Goal: Task Accomplishment & Management: Manage account settings

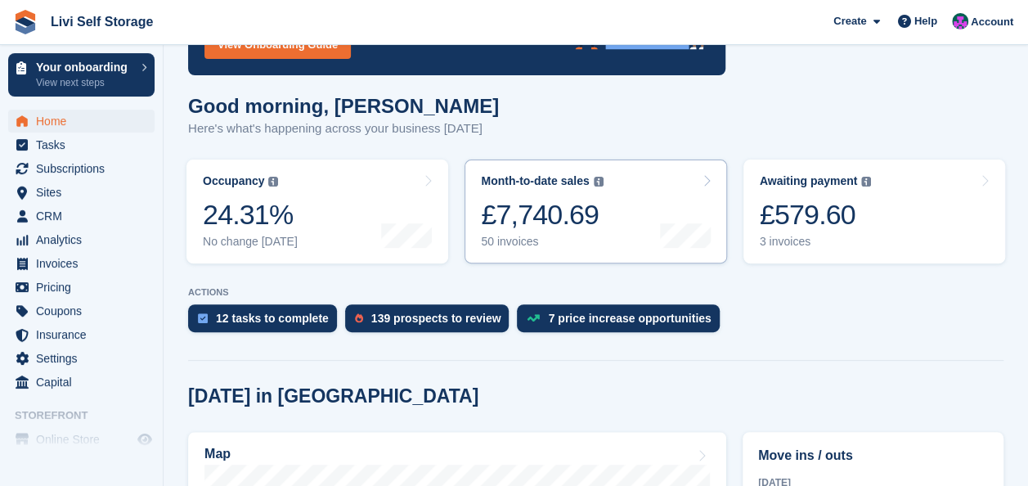
scroll to position [327, 0]
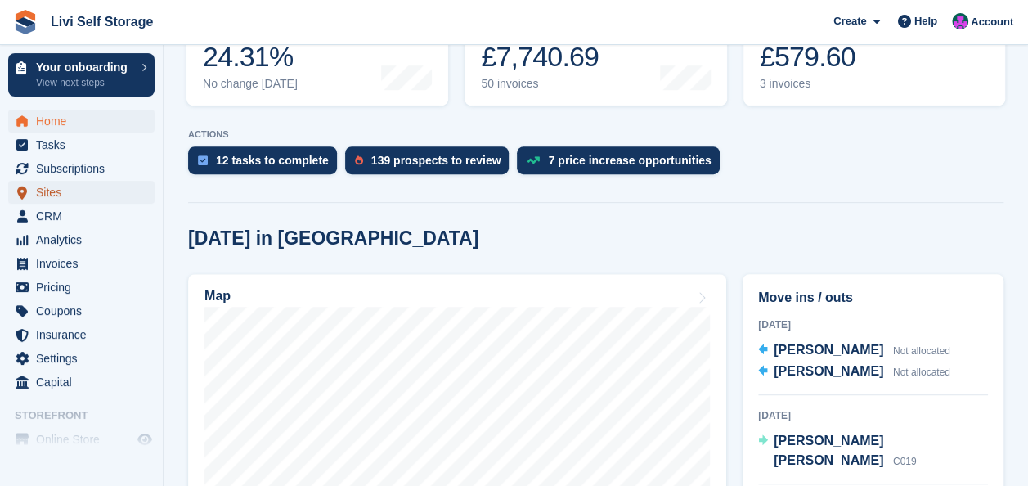
click at [47, 191] on span "Sites" at bounding box center [85, 192] width 98 height 23
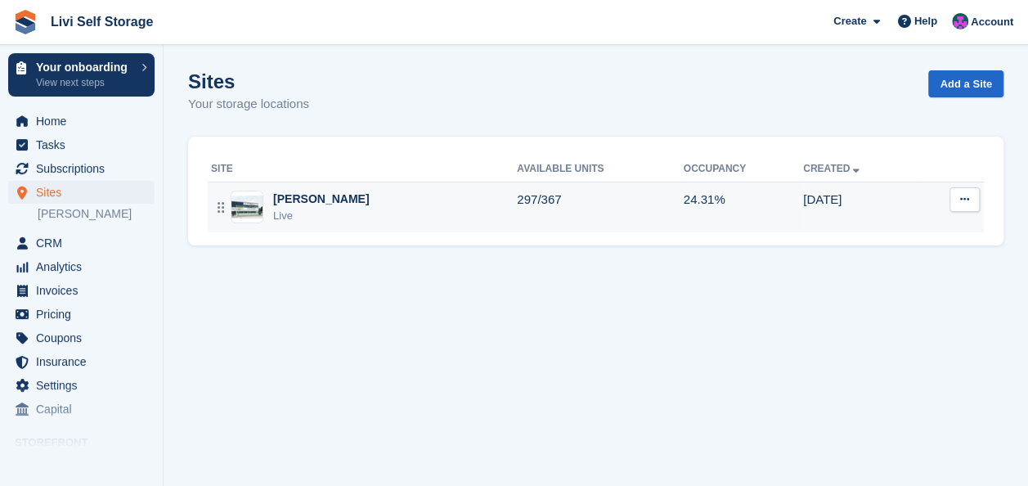
click at [298, 199] on div "[PERSON_NAME]" at bounding box center [321, 199] width 96 height 17
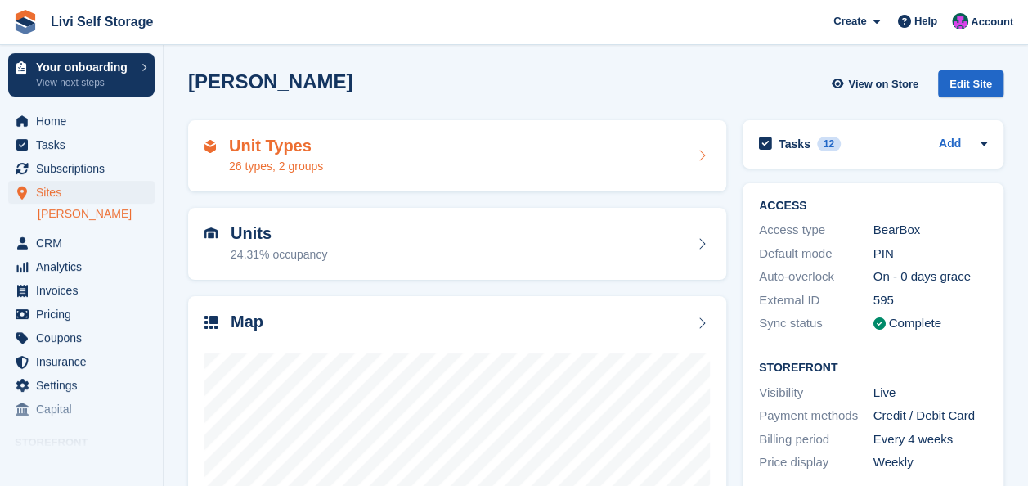
click at [275, 166] on div "26 types, 2 groups" at bounding box center [276, 166] width 94 height 17
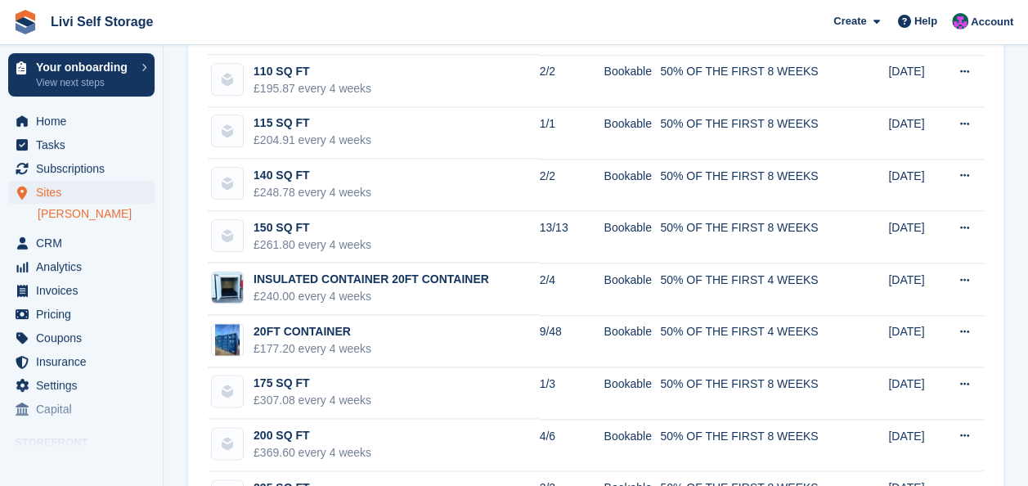
scroll to position [981, 0]
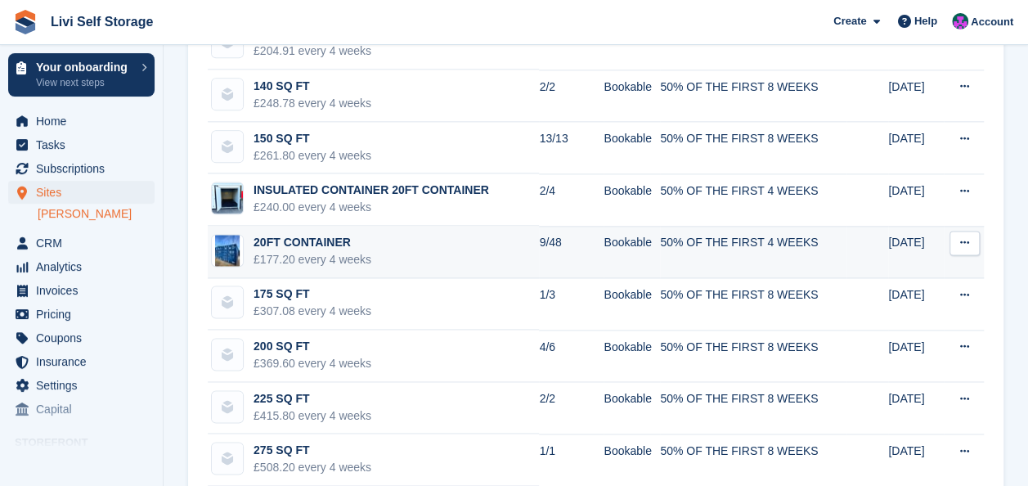
click at [283, 237] on div "20FT CONTAINER" at bounding box center [312, 242] width 118 height 17
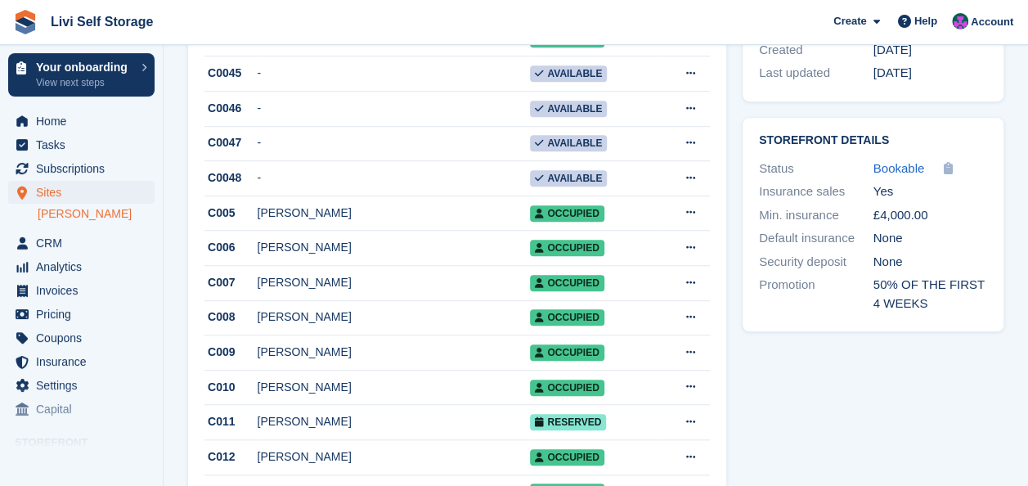
scroll to position [524, 0]
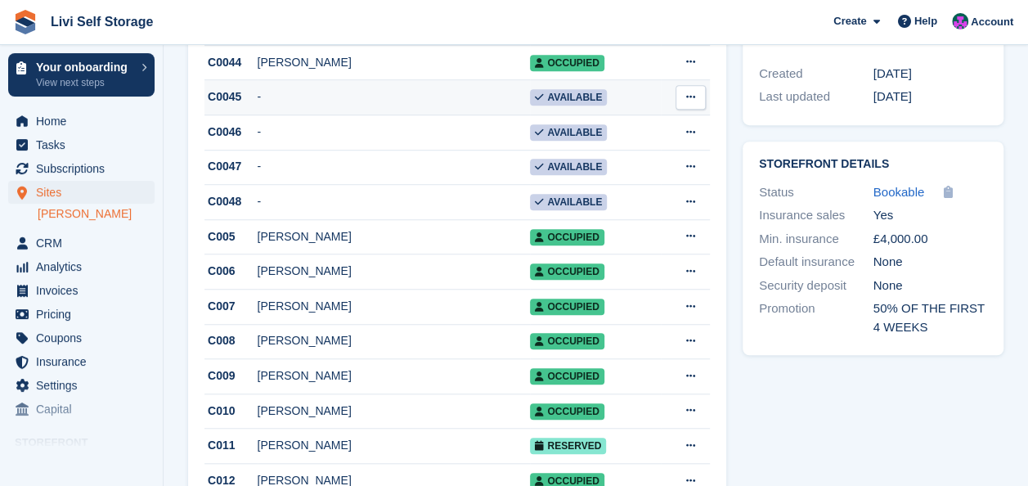
click at [225, 99] on div "C0045" at bounding box center [230, 96] width 53 height 17
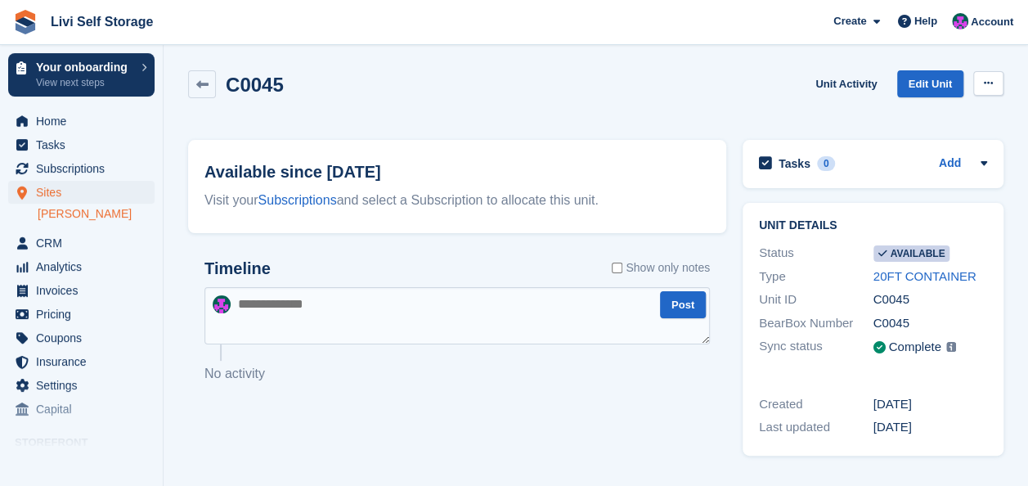
click at [990, 80] on icon at bounding box center [988, 83] width 9 height 11
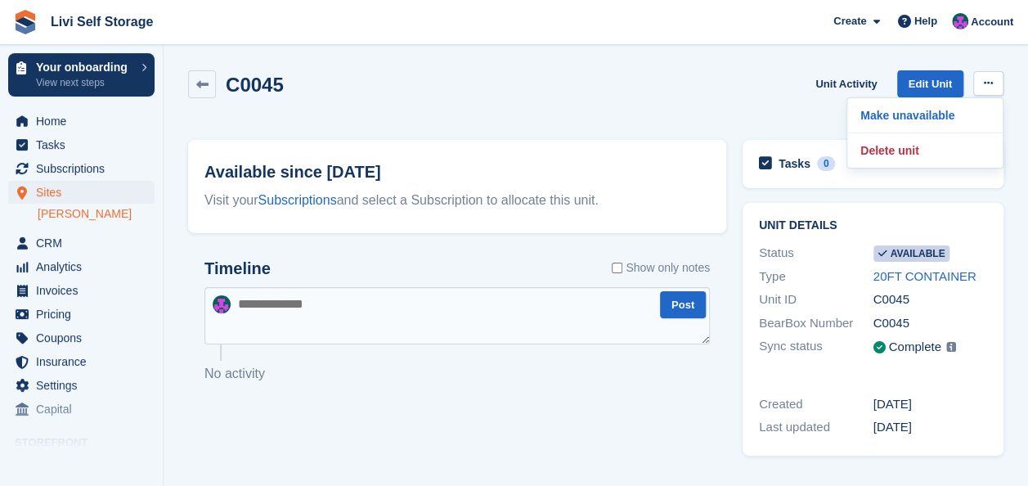
click at [779, 105] on div "C0045 Unit Activity Edit Unit Make unavailable Delete unit" at bounding box center [595, 93] width 815 height 47
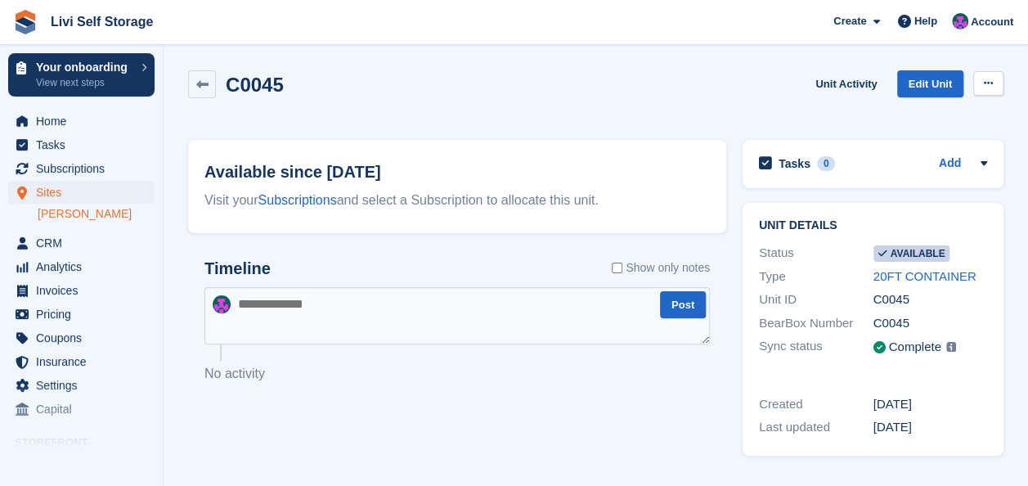
click at [986, 81] on icon at bounding box center [988, 83] width 9 height 11
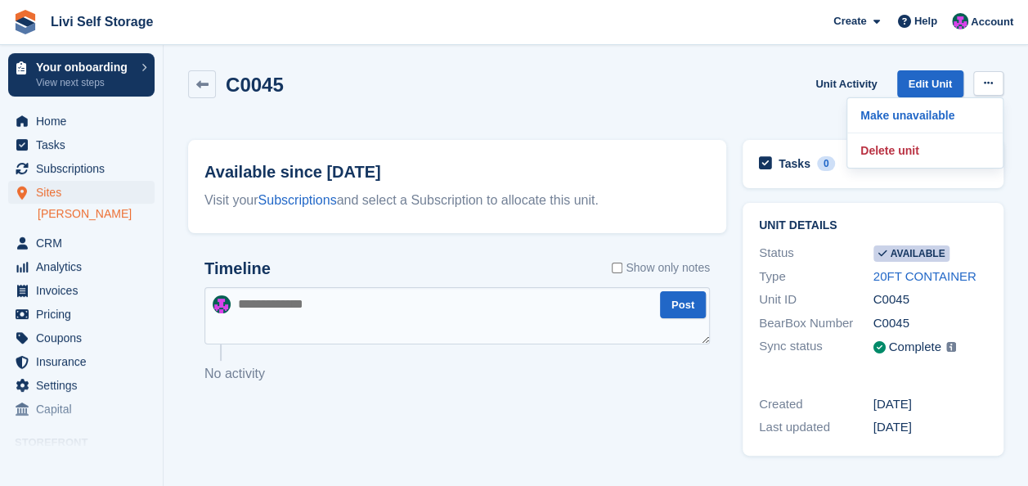
click at [794, 103] on div "C0045 Unit Activity Edit Unit Make unavailable Delete unit" at bounding box center [595, 93] width 815 height 47
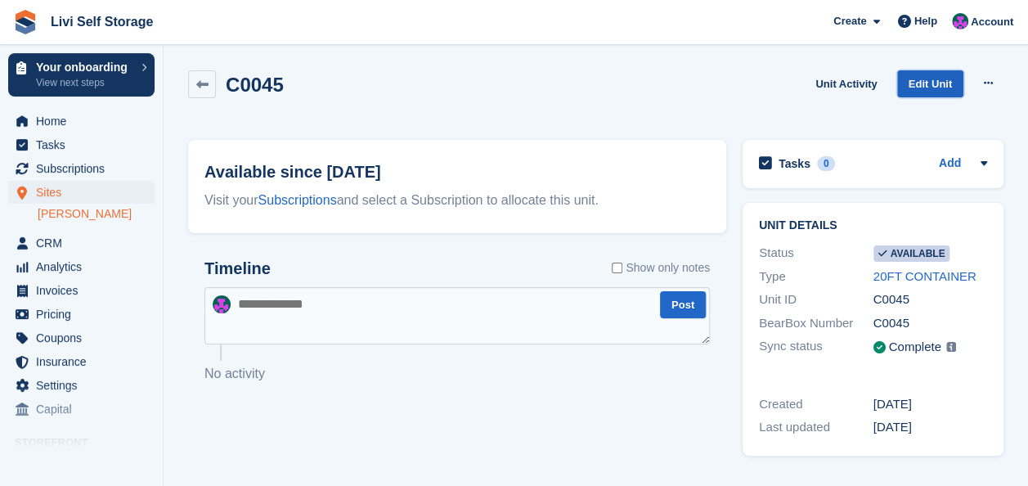
click at [916, 80] on link "Edit Unit" at bounding box center [930, 83] width 66 height 27
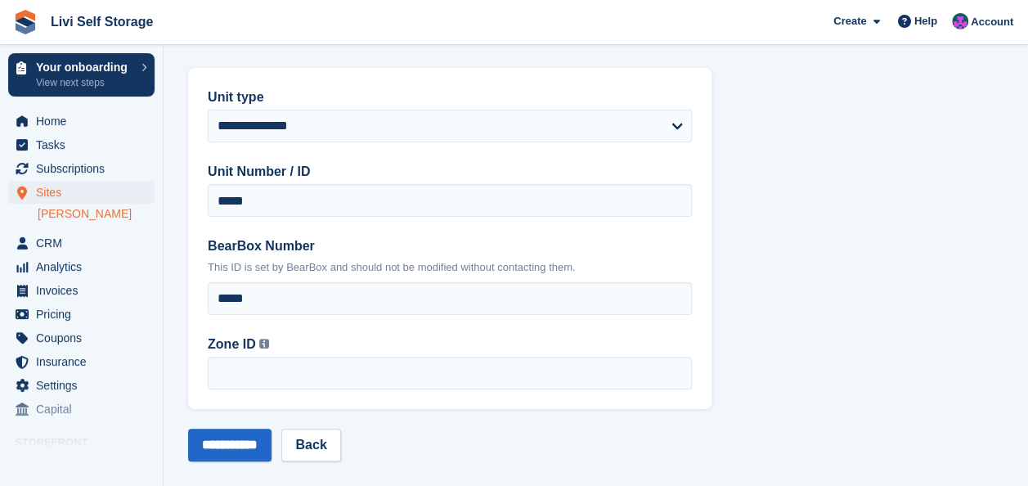
scroll to position [67, 0]
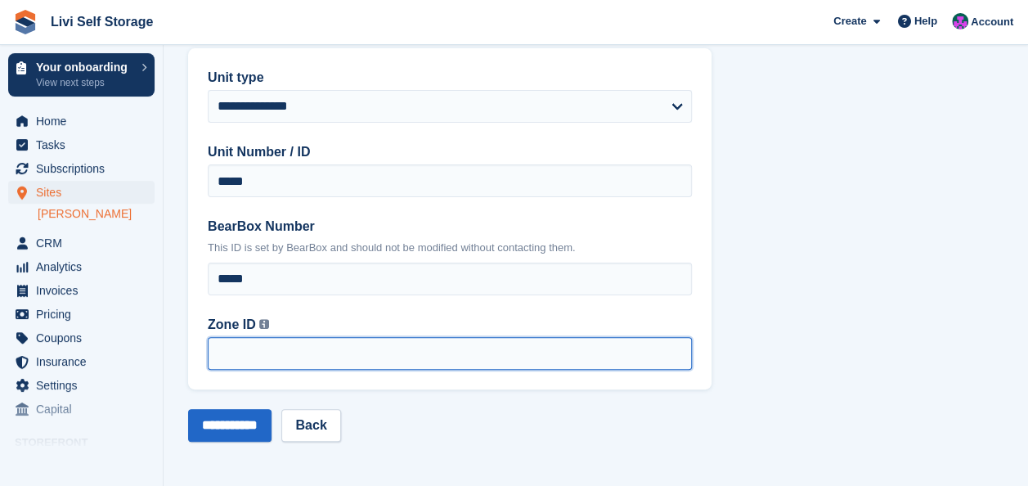
click at [226, 350] on input "Zone ID This is the Zone ID from BearBox. You can find this ID in your BearBox …" at bounding box center [450, 353] width 484 height 33
type input "*"
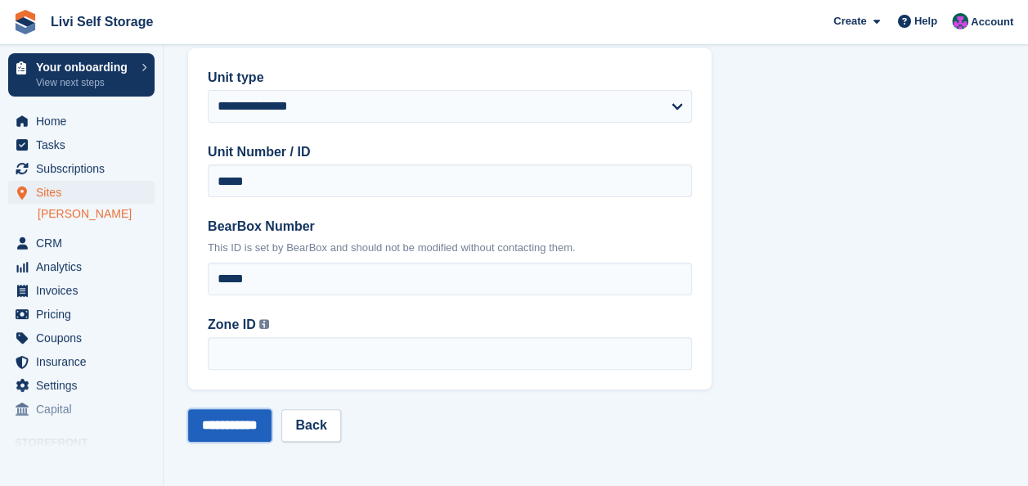
click at [257, 427] on input "**********" at bounding box center [229, 425] width 83 height 33
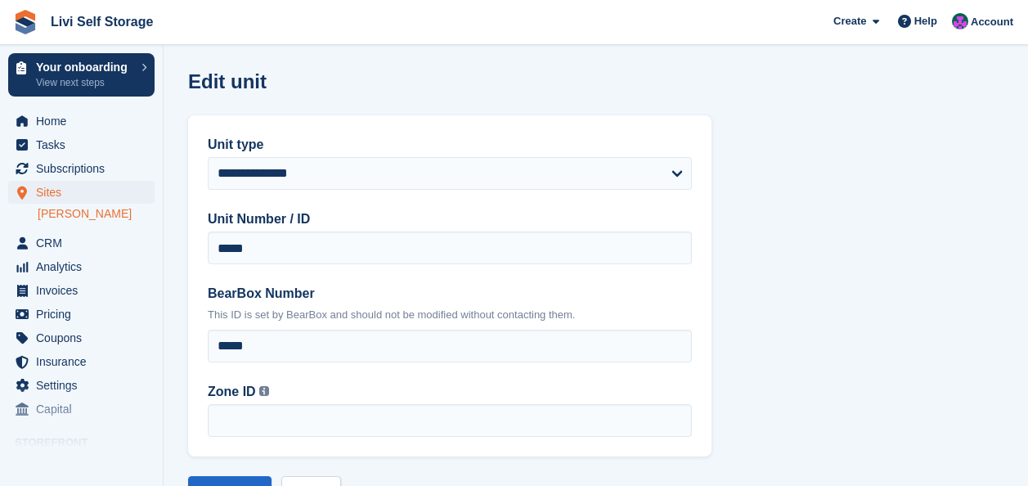
scroll to position [67, 0]
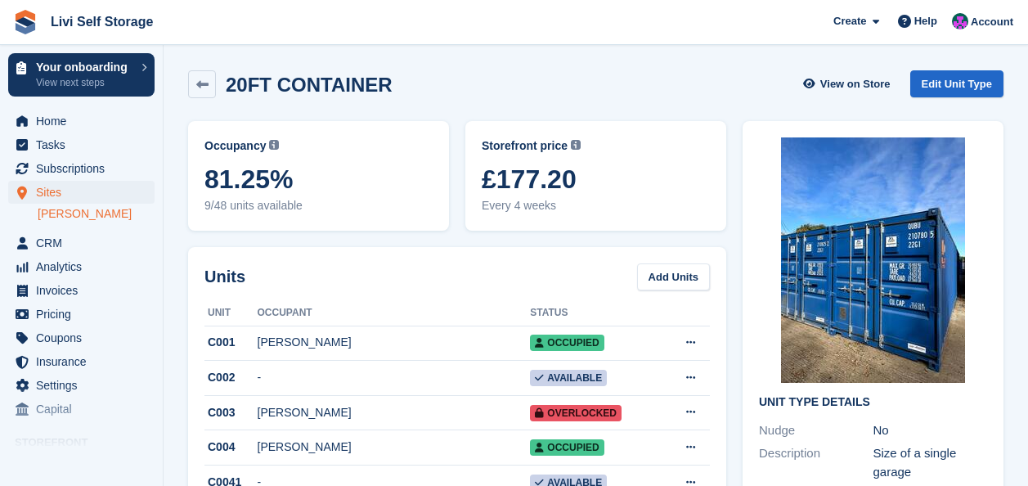
scroll to position [524, 0]
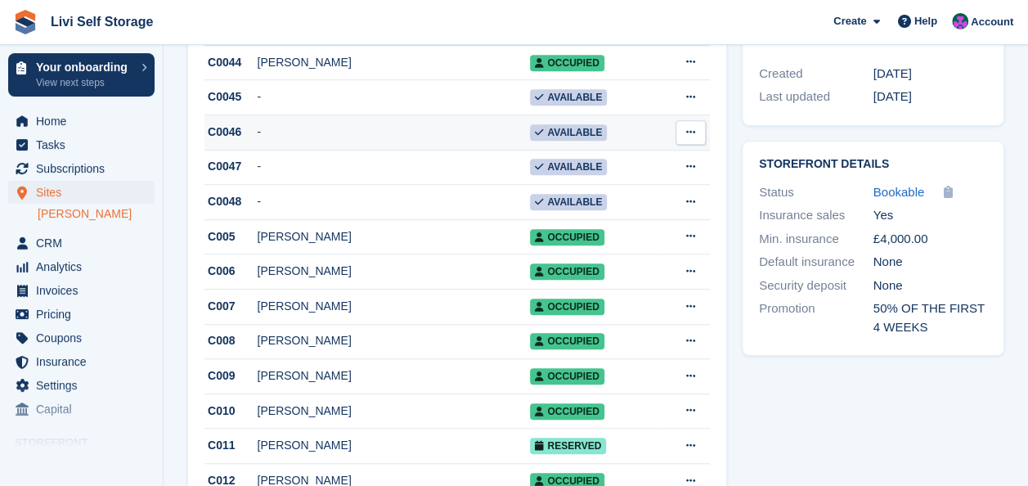
click at [229, 136] on div "C0046" at bounding box center [230, 131] width 53 height 17
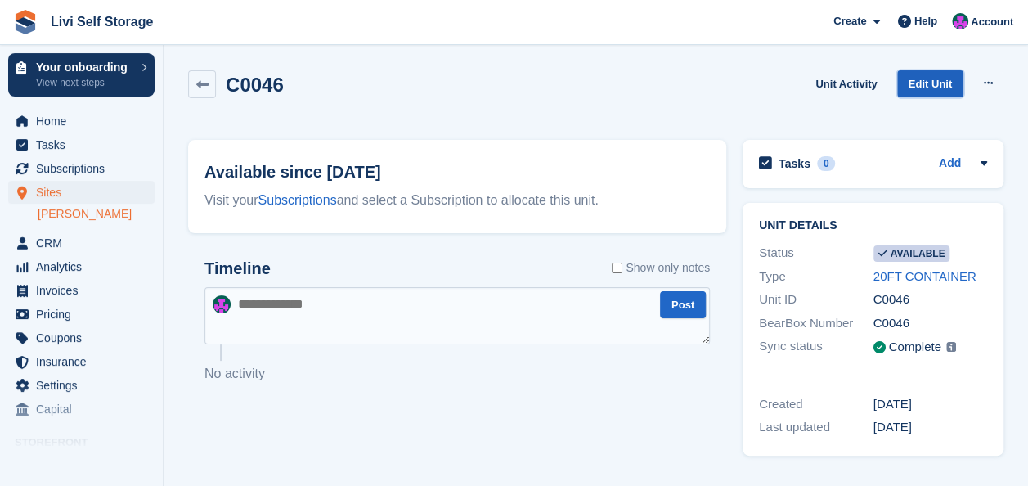
click at [924, 87] on link "Edit Unit" at bounding box center [930, 83] width 66 height 27
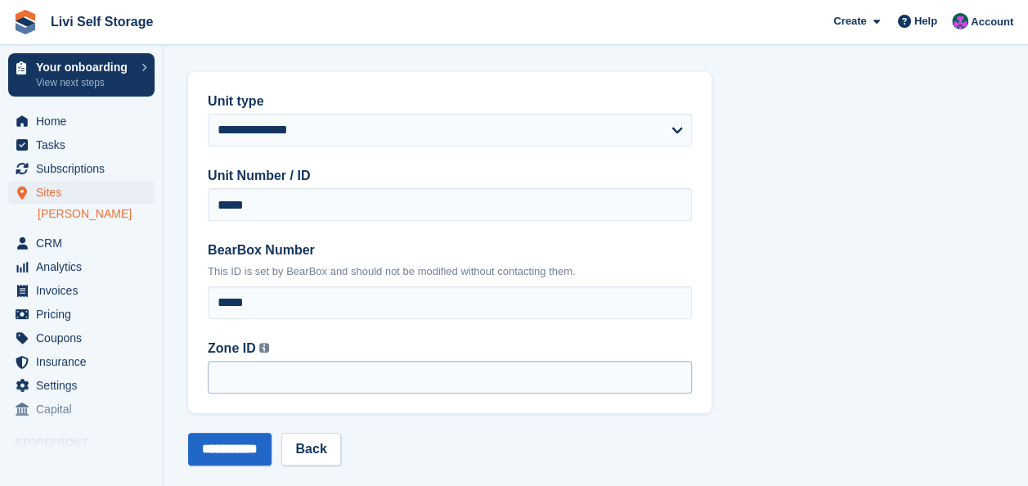
scroll to position [67, 0]
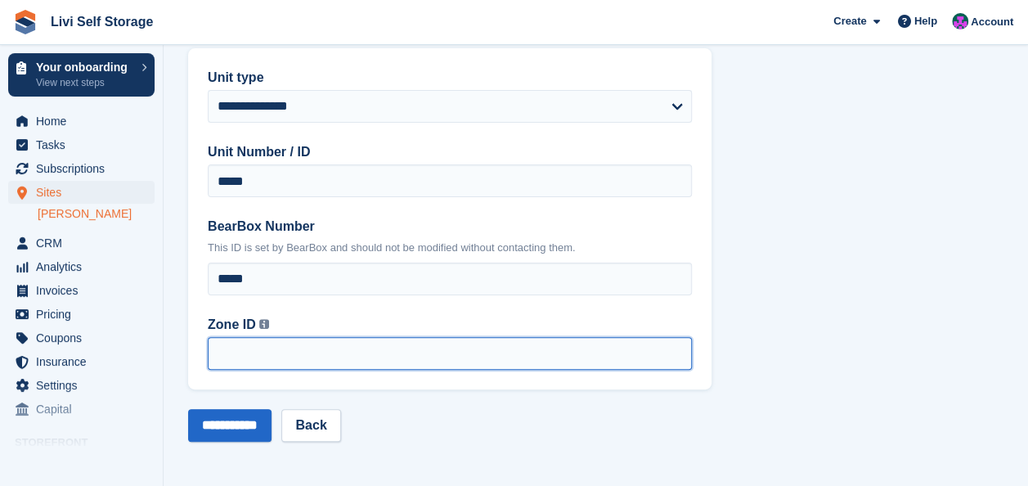
click at [241, 360] on input "Zone ID This is the Zone ID from BearBox. You can find this ID in your BearBox …" at bounding box center [450, 353] width 484 height 33
click at [254, 353] on input "Zone ID This is the Zone ID from BearBox. You can find this ID in your BearBox …" at bounding box center [450, 353] width 484 height 33
type input "*"
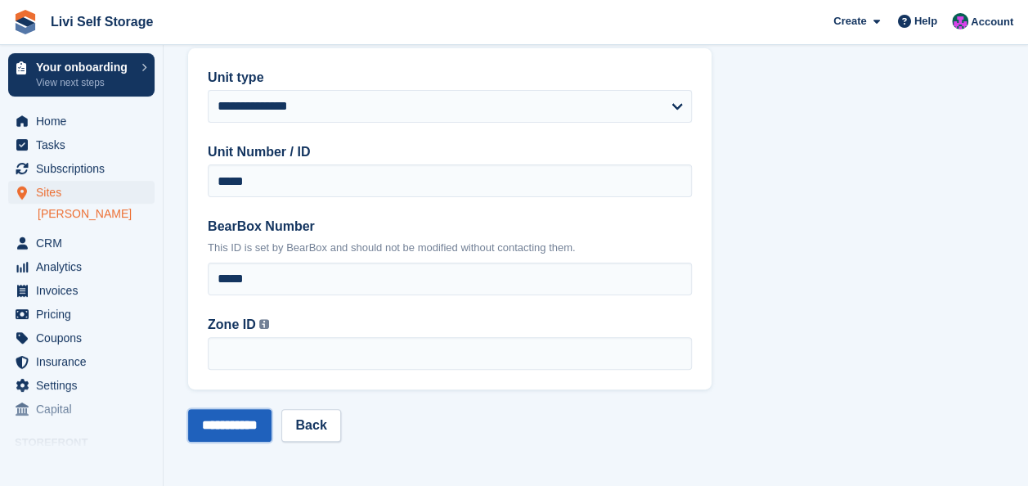
click at [262, 428] on input "**********" at bounding box center [229, 425] width 83 height 33
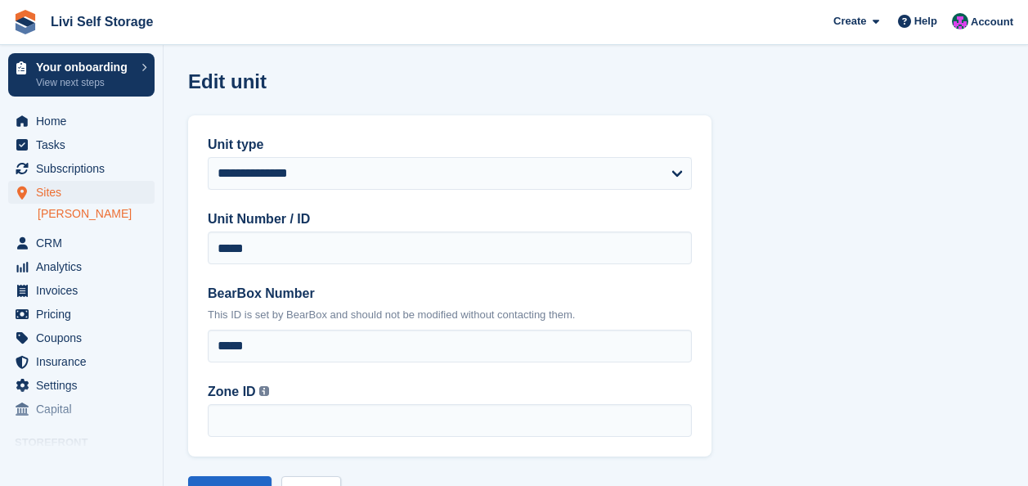
scroll to position [67, 0]
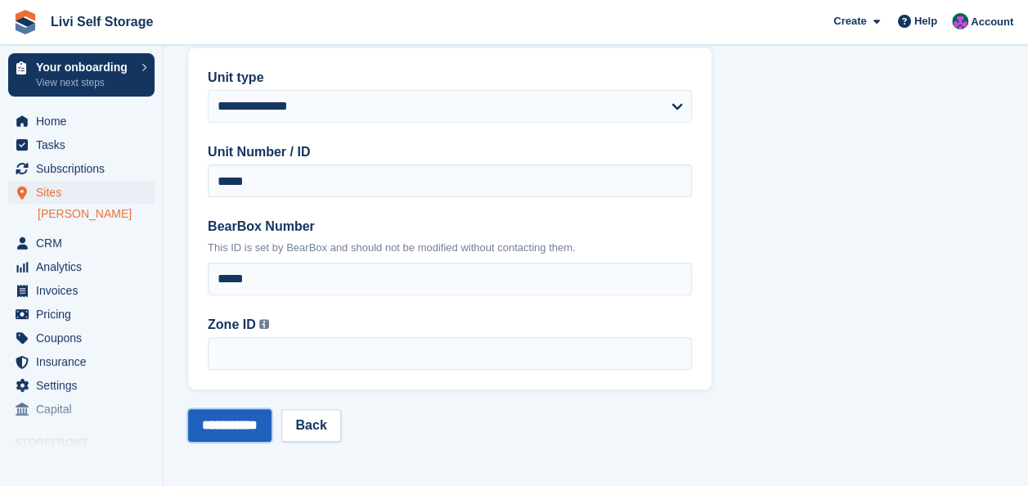
click at [221, 434] on input "**********" at bounding box center [229, 425] width 83 height 33
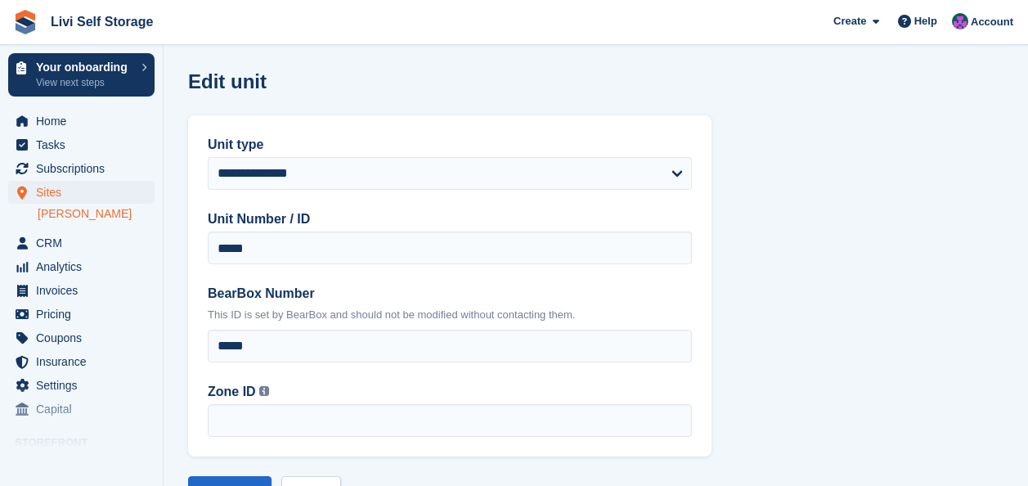
scroll to position [67, 0]
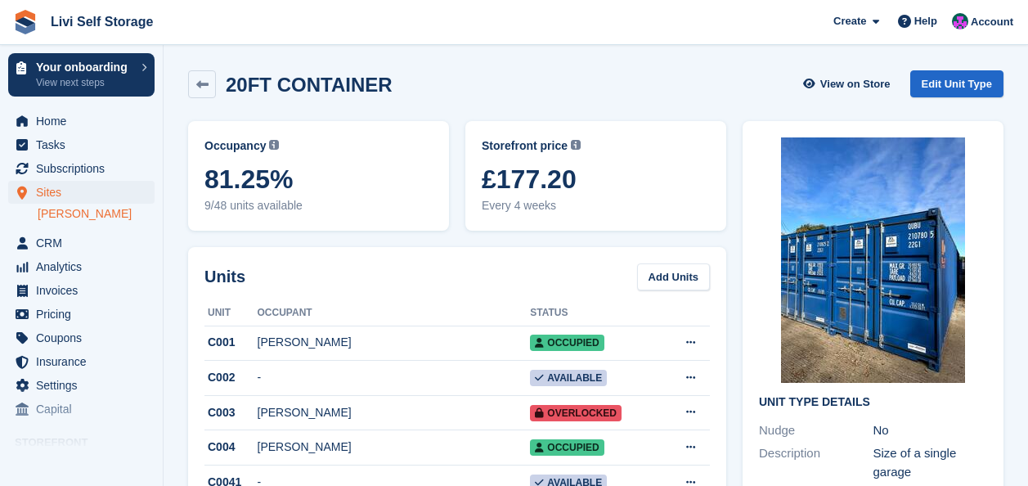
scroll to position [524, 0]
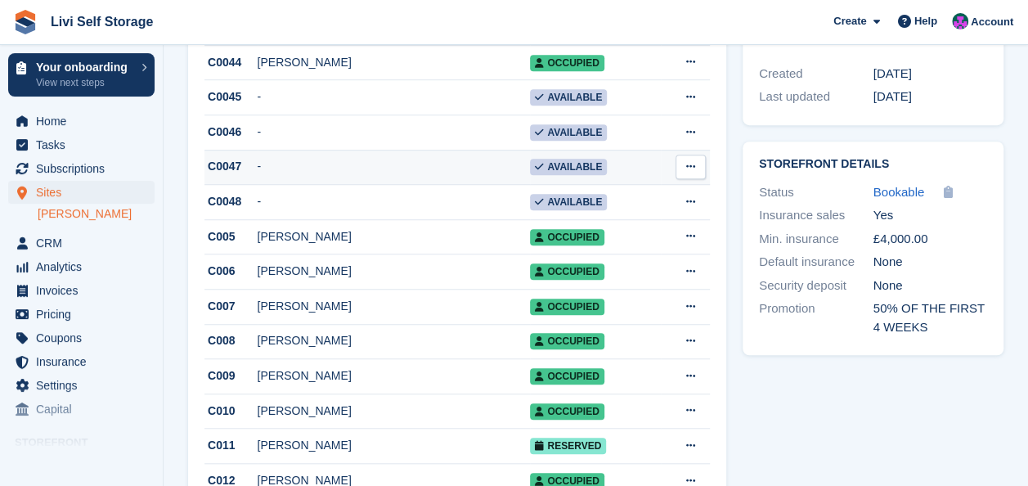
click at [220, 168] on div "C0047" at bounding box center [230, 166] width 53 height 17
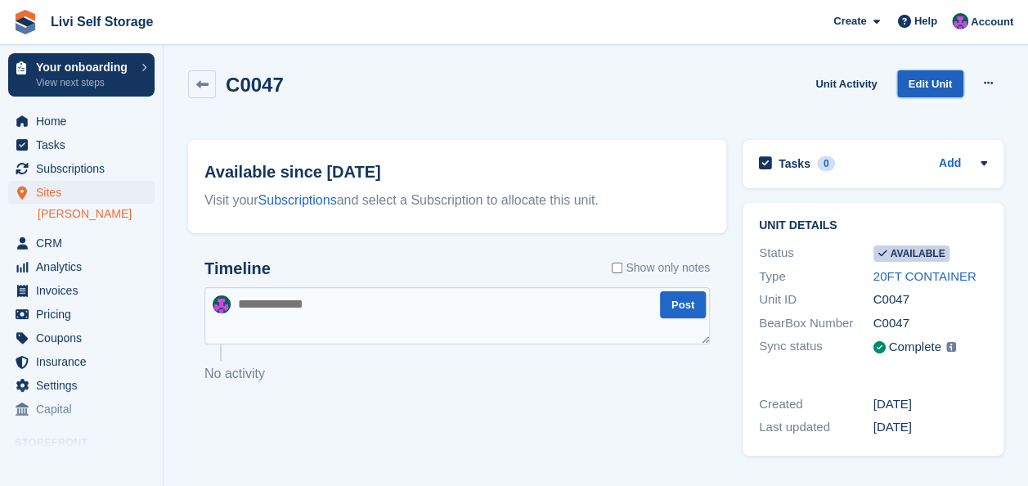
click at [919, 83] on link "Edit Unit" at bounding box center [930, 83] width 66 height 27
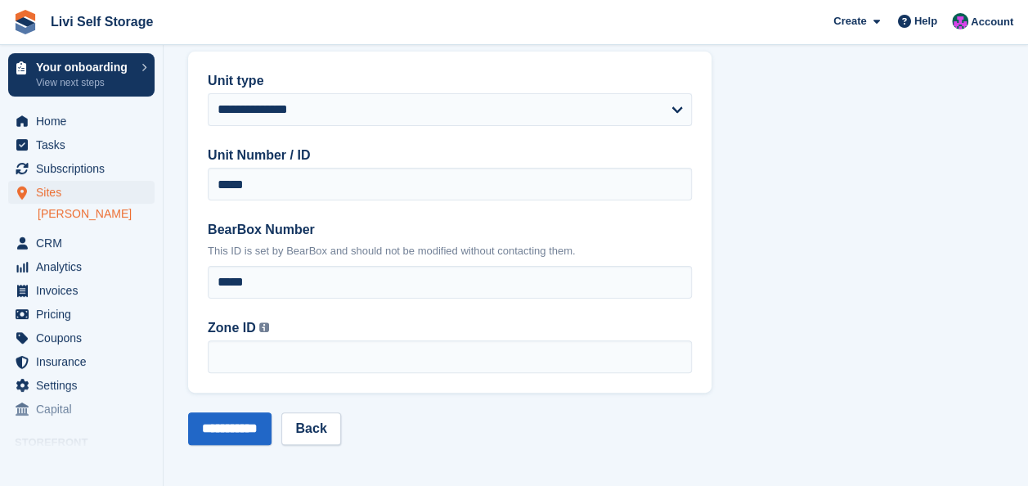
scroll to position [67, 0]
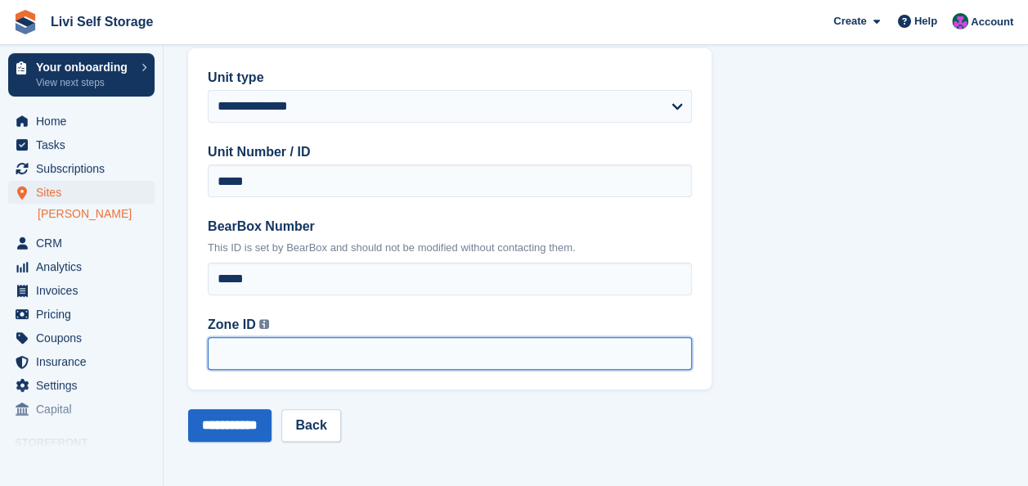
click at [284, 343] on input "Zone ID This is the Zone ID from BearBox. You can find this ID in your BearBox …" at bounding box center [450, 353] width 484 height 33
type input "*"
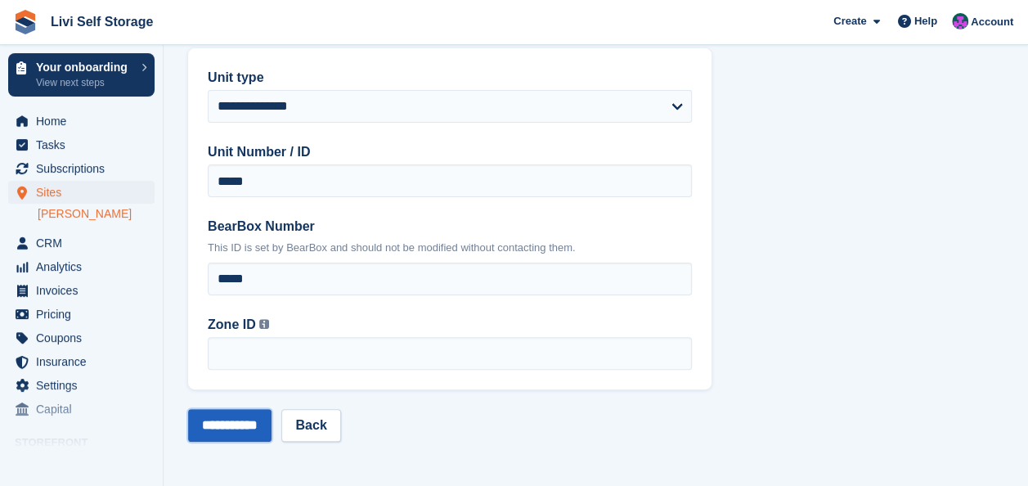
click at [244, 424] on input "**********" at bounding box center [229, 425] width 83 height 33
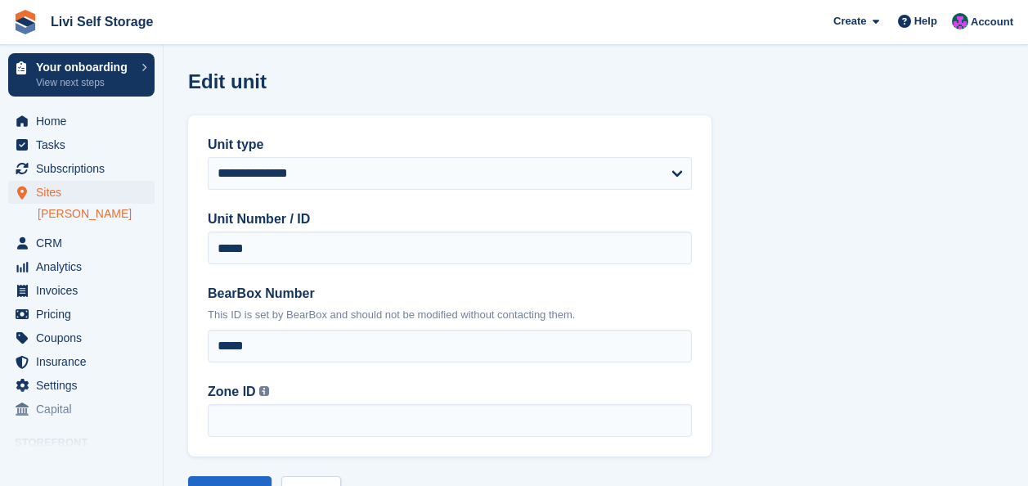
scroll to position [67, 0]
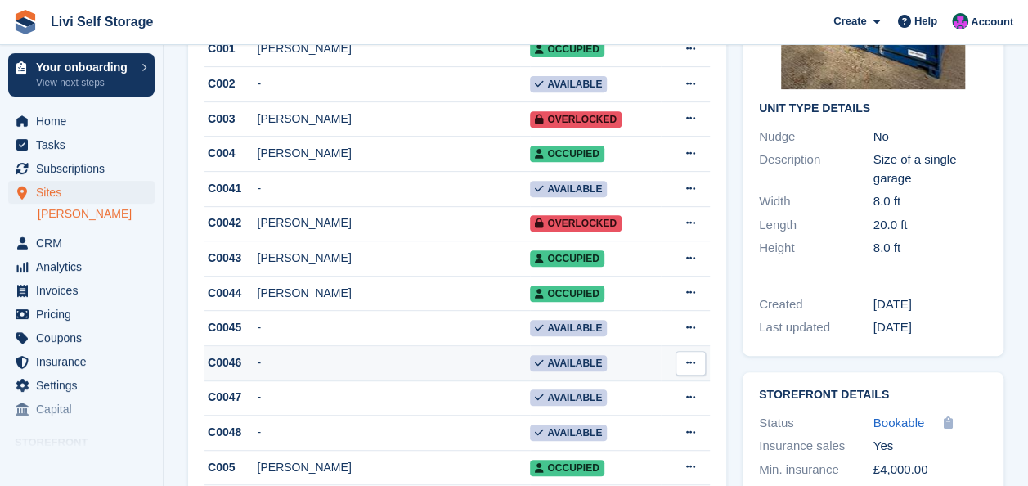
scroll to position [327, 0]
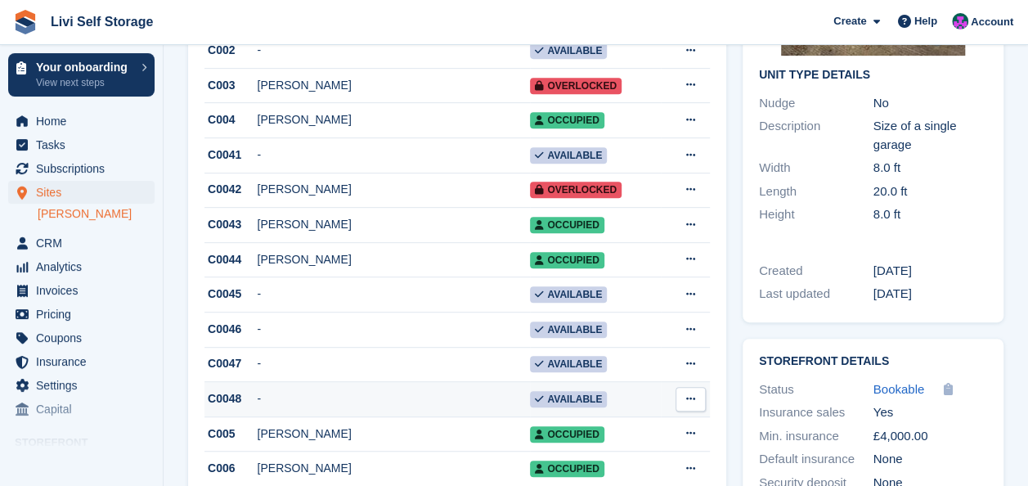
click at [224, 401] on div "C0048" at bounding box center [230, 398] width 53 height 17
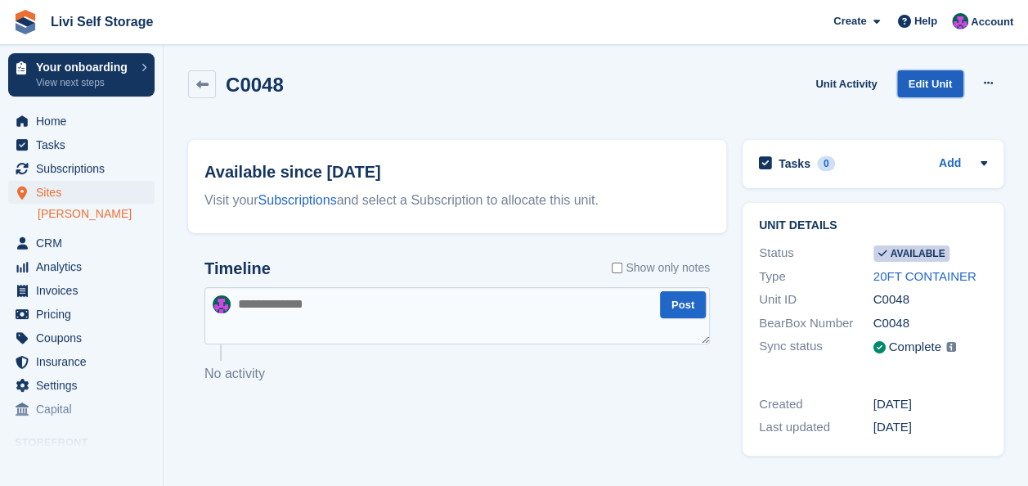
click at [938, 83] on link "Edit Unit" at bounding box center [930, 83] width 66 height 27
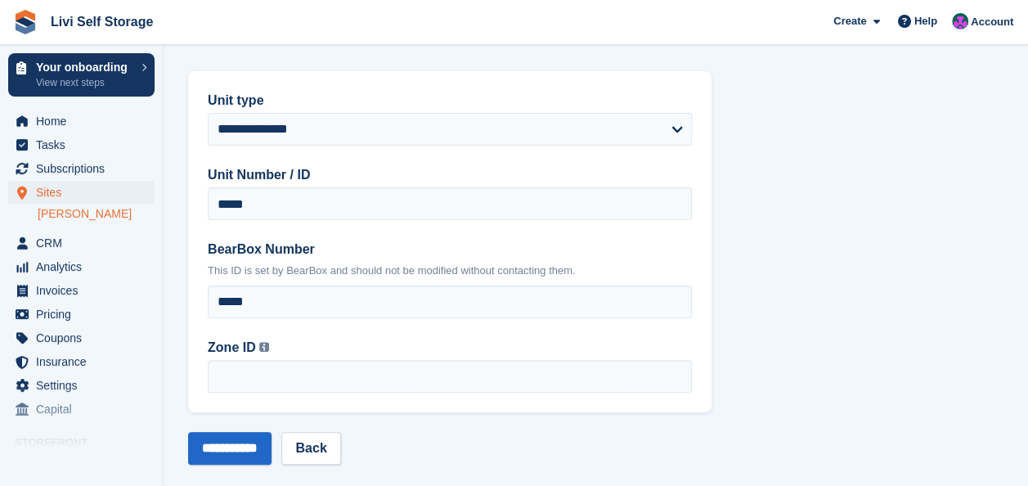
scroll to position [67, 0]
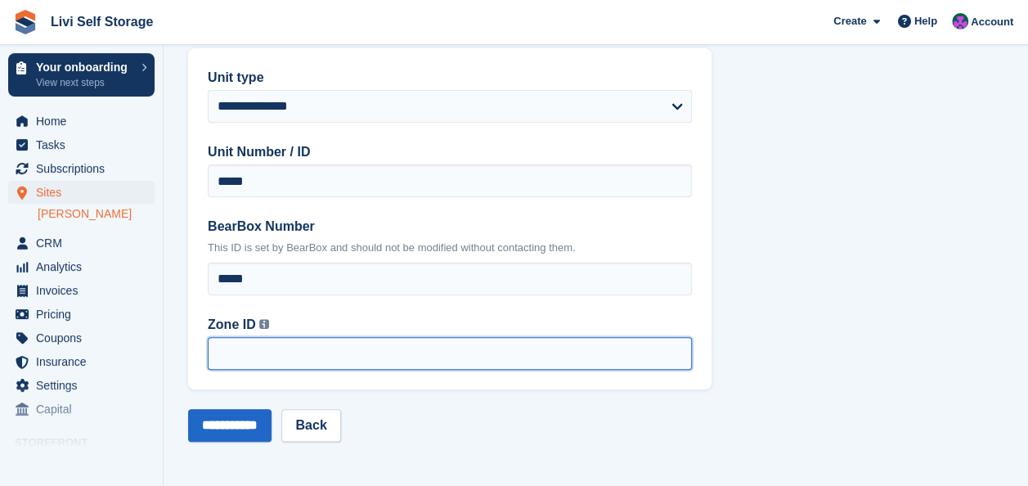
click at [229, 358] on input "Zone ID This is the Zone ID from BearBox. You can find this ID in your BearBox …" at bounding box center [450, 353] width 484 height 33
type input "*"
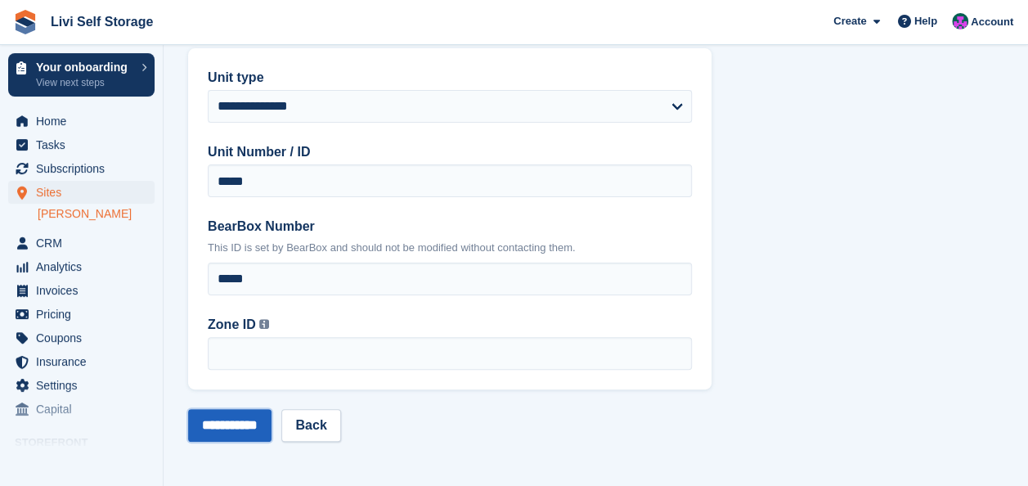
click at [207, 427] on input "**********" at bounding box center [229, 425] width 83 height 33
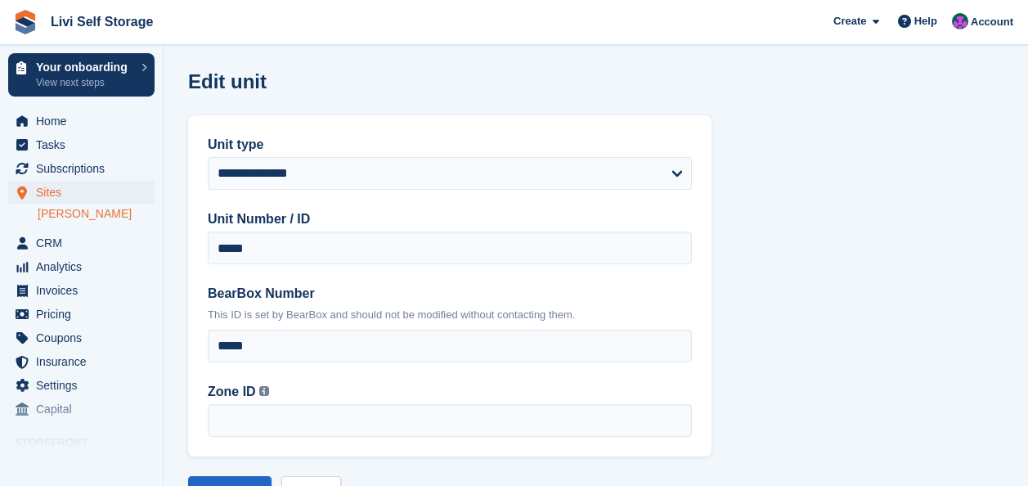
scroll to position [67, 0]
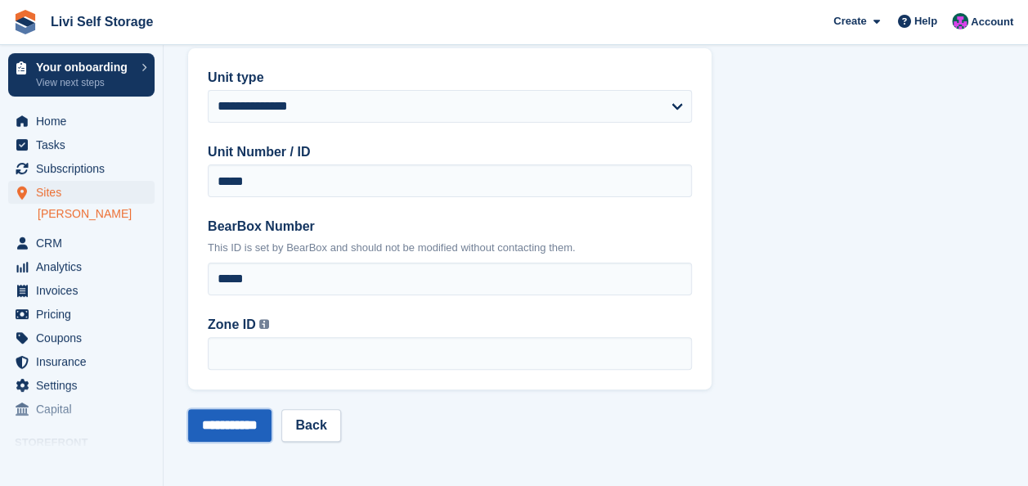
click at [250, 425] on input "**********" at bounding box center [229, 425] width 83 height 33
